Goal: Information Seeking & Learning: Stay updated

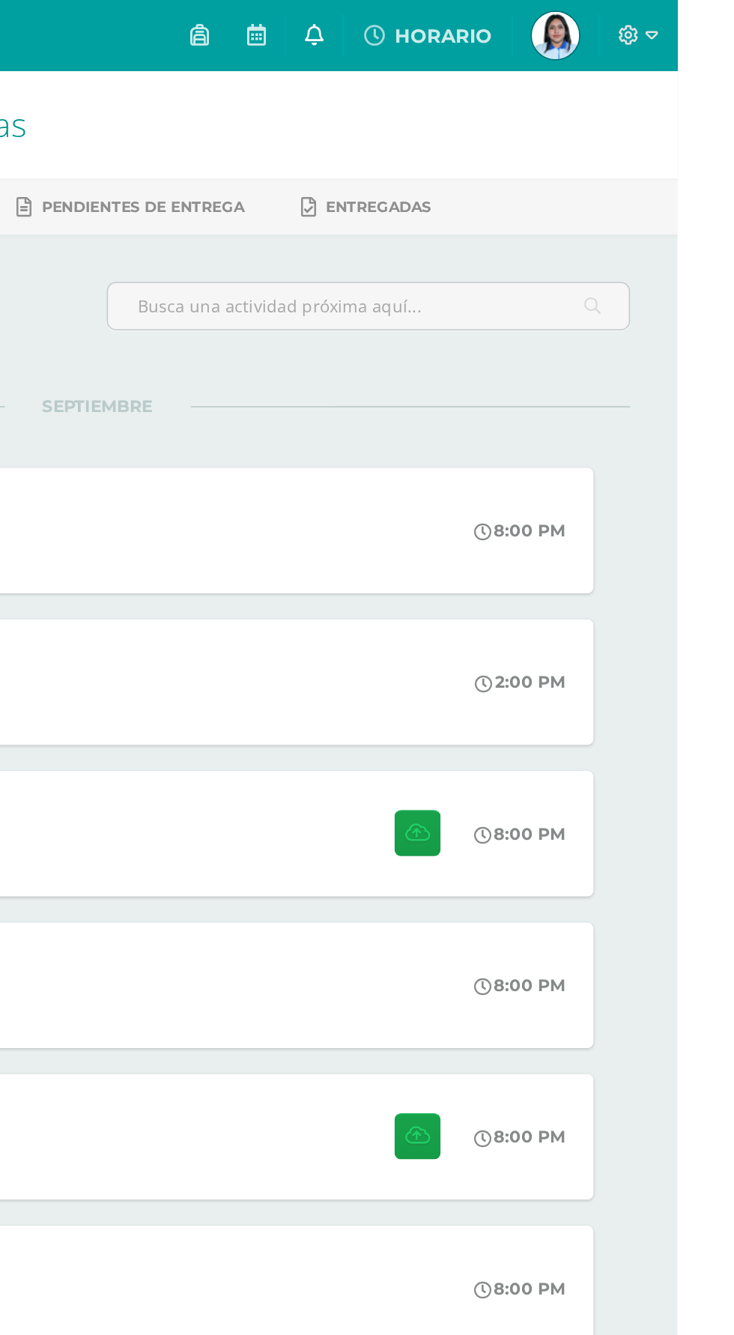
click at [510, 24] on icon at bounding box center [504, 21] width 12 height 13
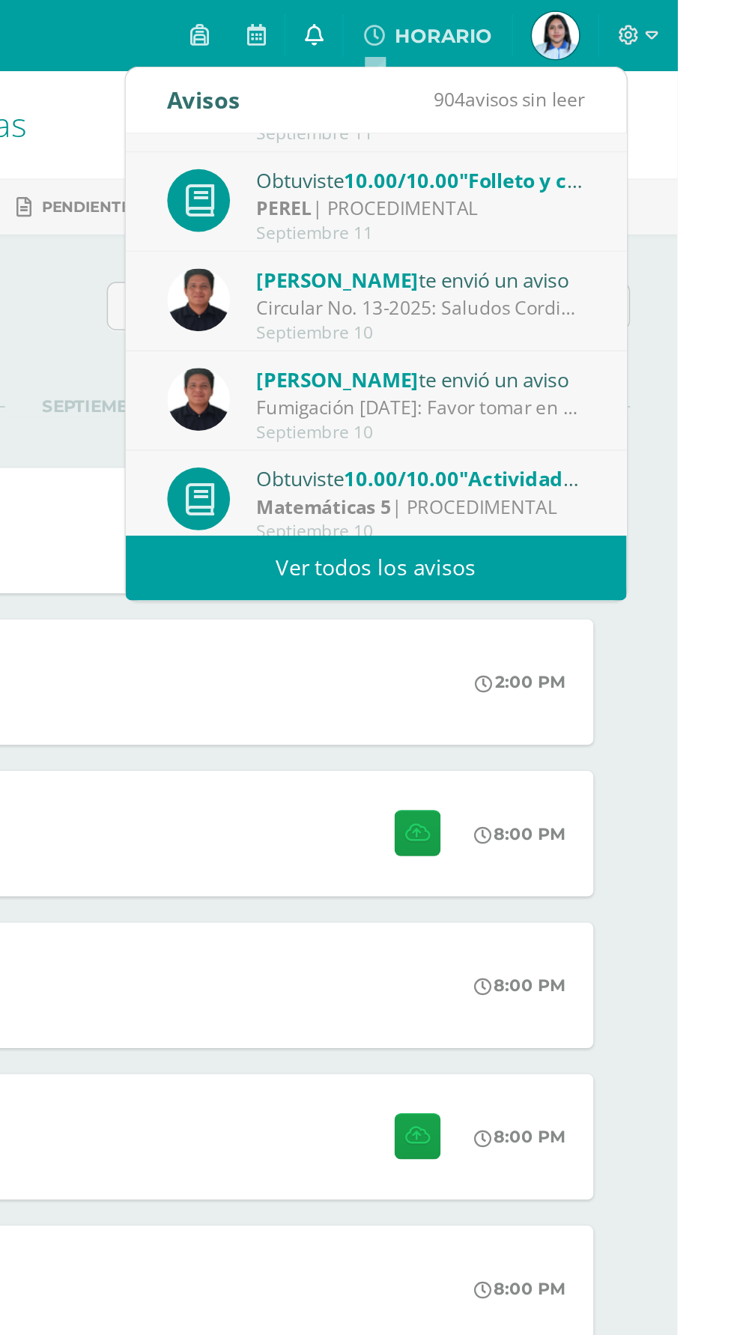
scroll to position [249, 0]
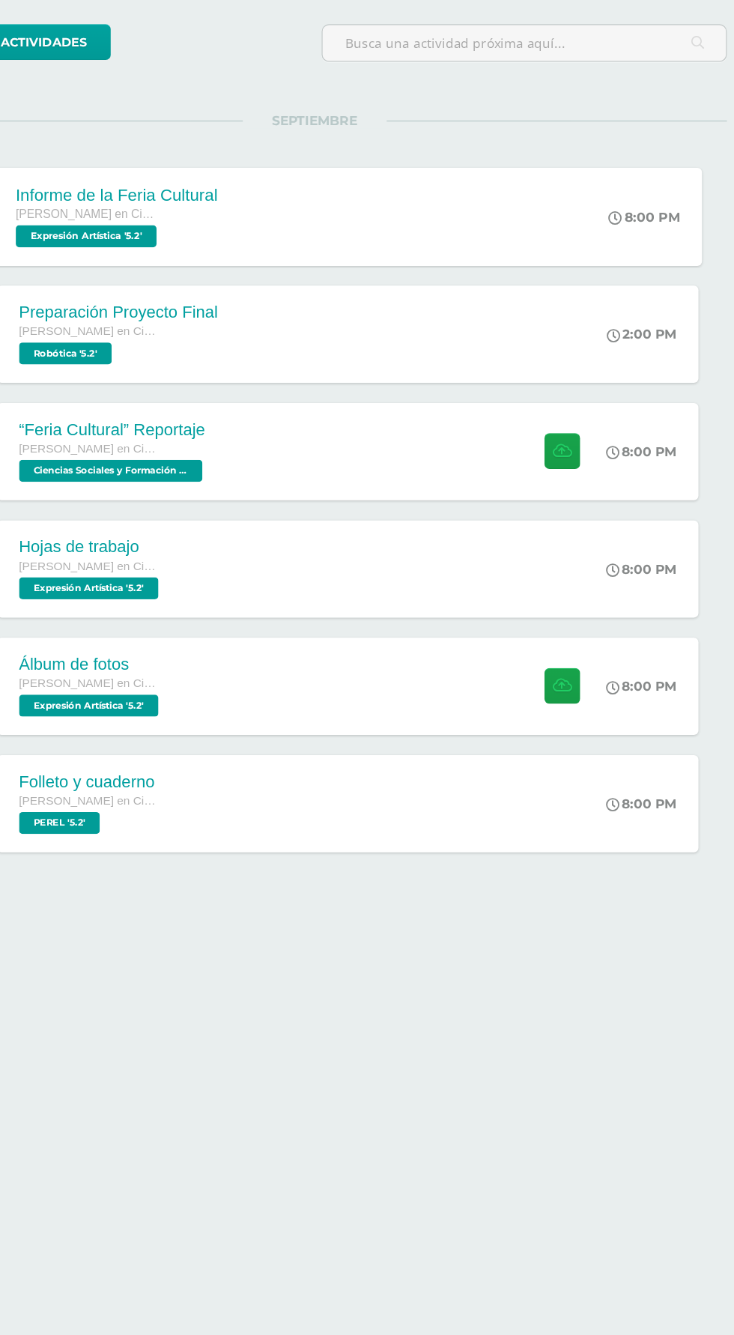
click at [511, 346] on div "Informe de la Feria Cultural [PERSON_NAME] en Ciencias y Letras Expresión Artís…" at bounding box center [394, 335] width 579 height 80
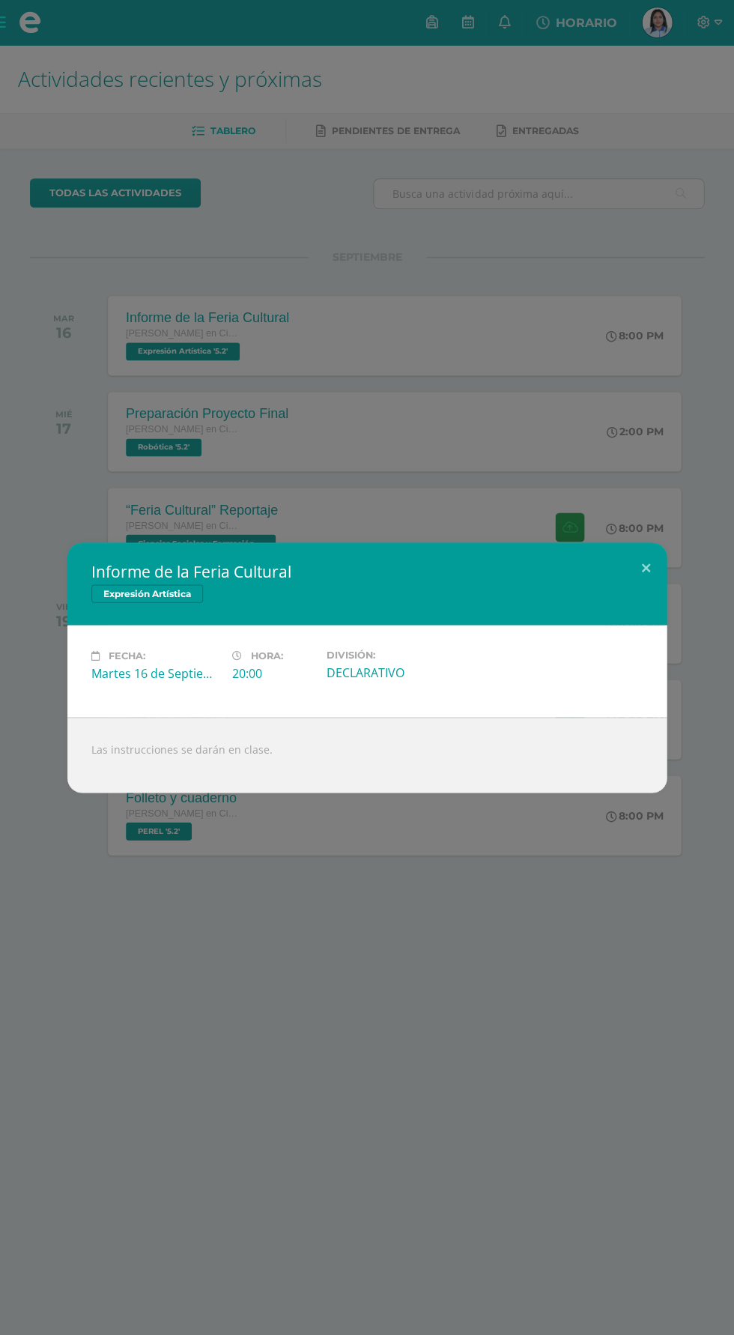
click at [200, 973] on div "Informe de la Feria Cultural Expresión Artística Fecha: [DATE] Hora: 20:00 Divi…" at bounding box center [367, 667] width 734 height 1335
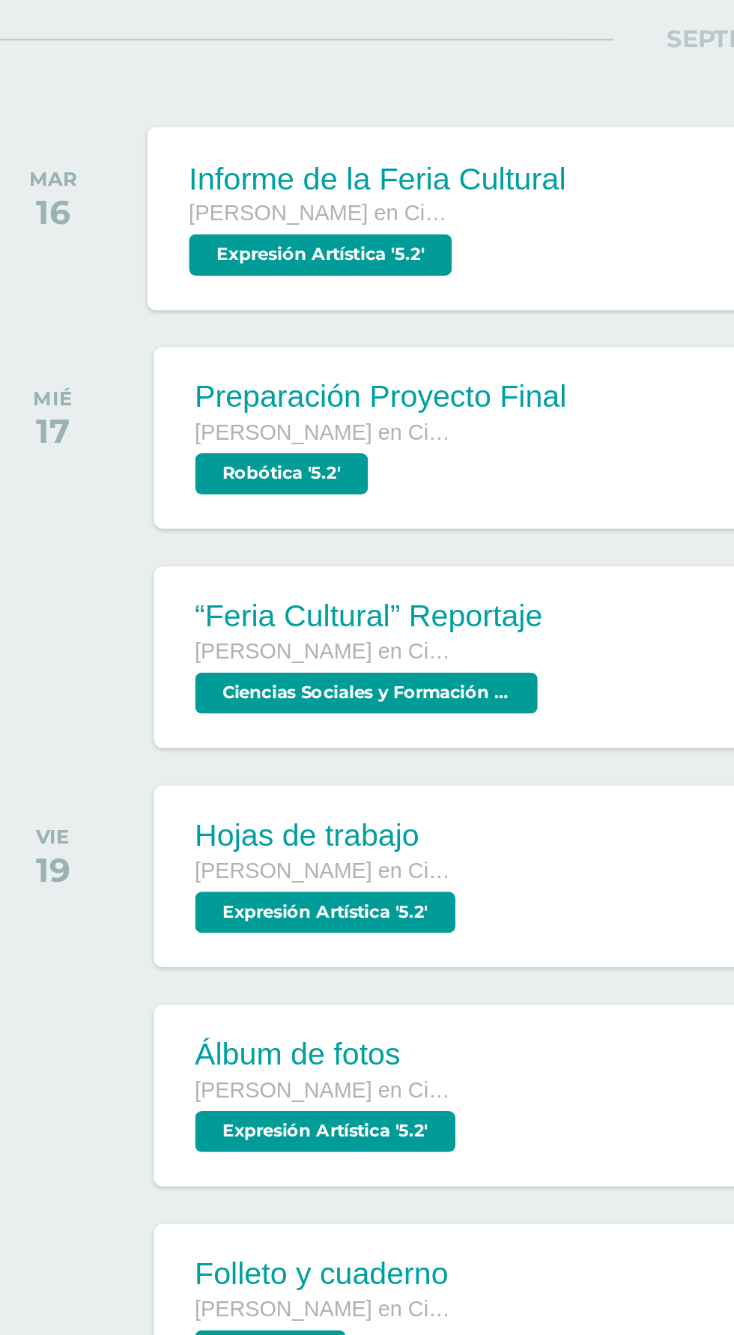
click at [109, 344] on div "Informe de la Feria Cultural [PERSON_NAME] en Ciencias y Letras Expresión Artís…" at bounding box center [206, 335] width 202 height 80
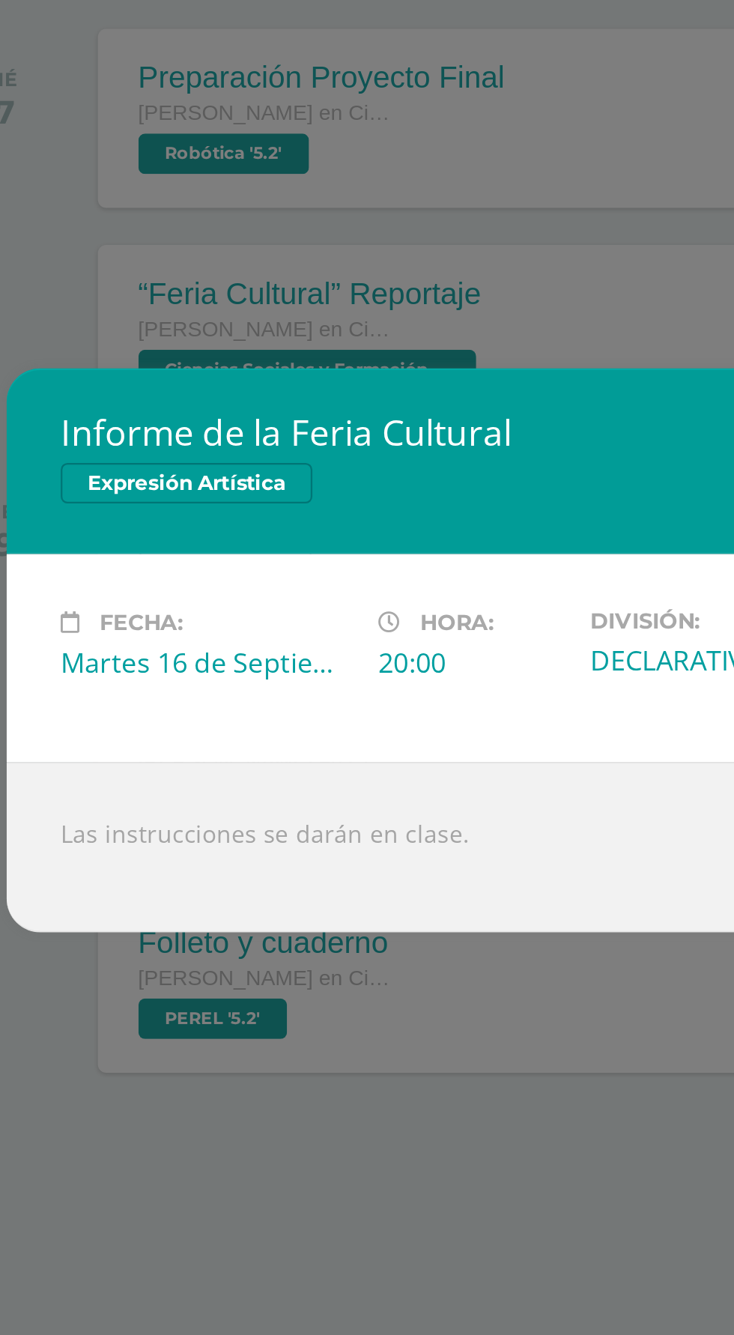
click at [280, 425] on div "Informe de la Feria Cultural Expresión Artística Fecha: [DATE] Hora: 20:00 Divi…" at bounding box center [367, 667] width 734 height 1335
